Goal: Leave review/rating

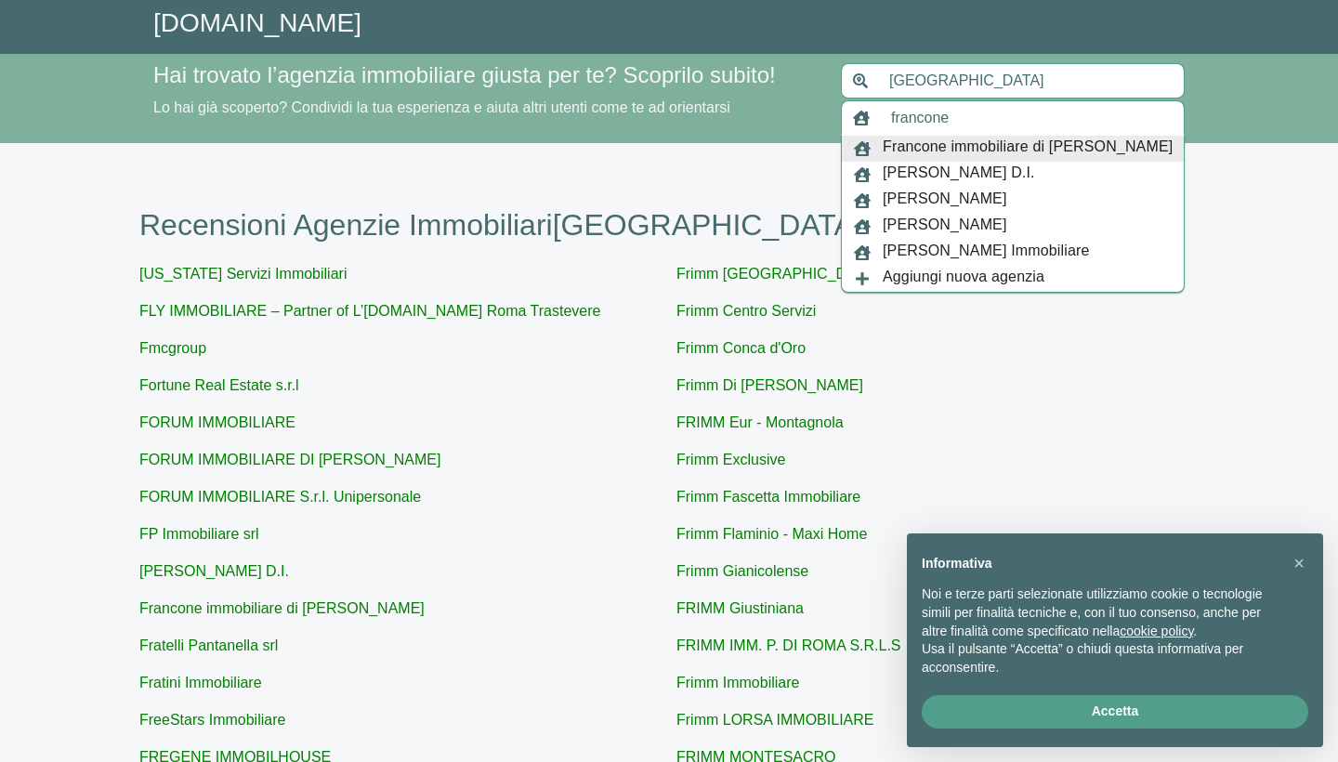
click at [1049, 152] on span "Francone immobiliare di [PERSON_NAME]" at bounding box center [1028, 149] width 290 height 26
type input "Francone immobiliare di [PERSON_NAME]"
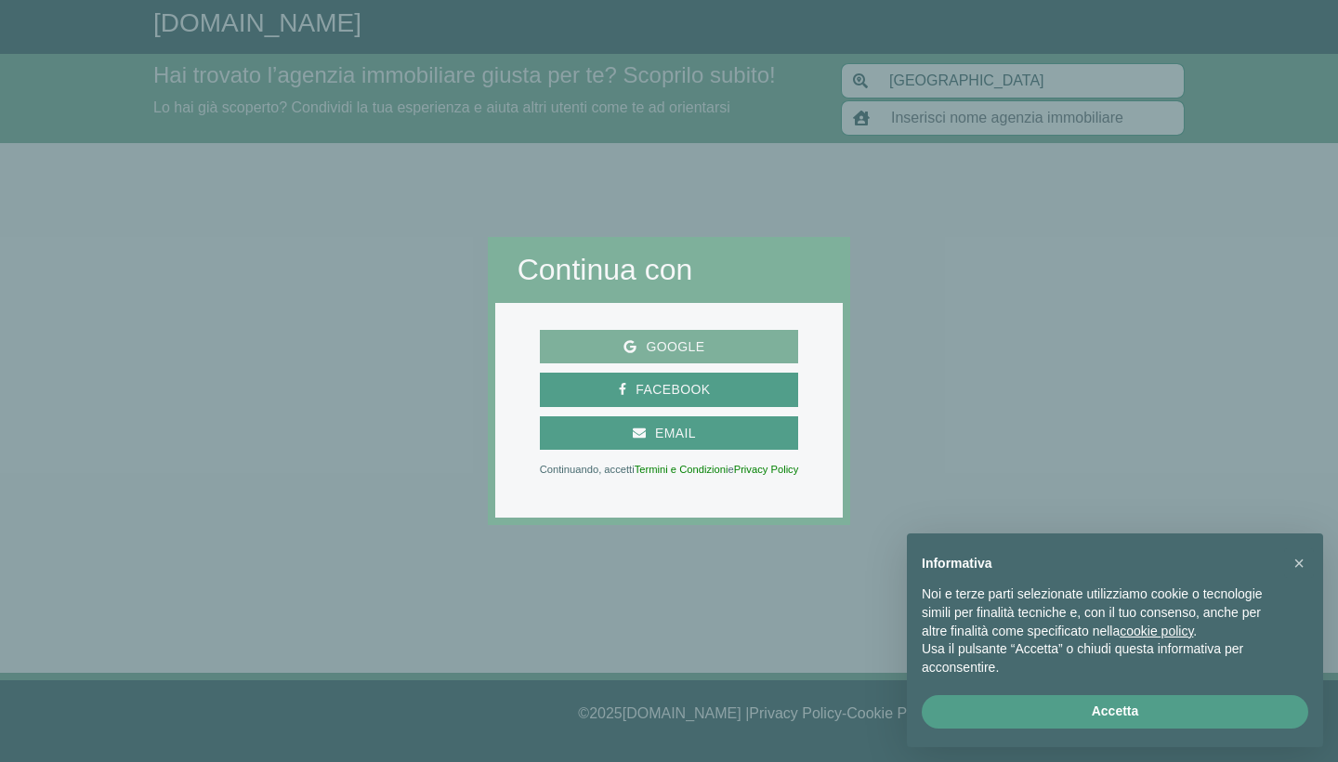
click at [723, 351] on span "Google" at bounding box center [669, 346] width 244 height 23
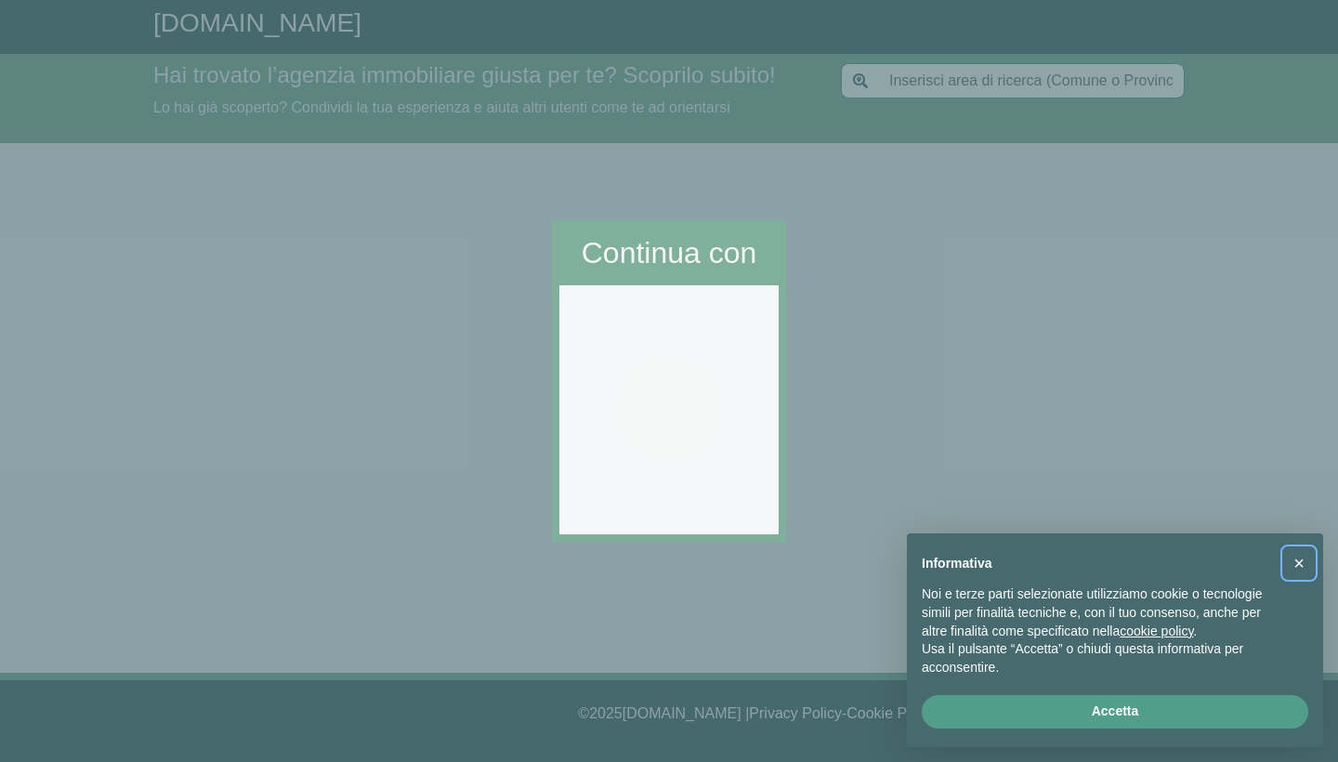
click at [1304, 568] on span "×" at bounding box center [1299, 563] width 11 height 20
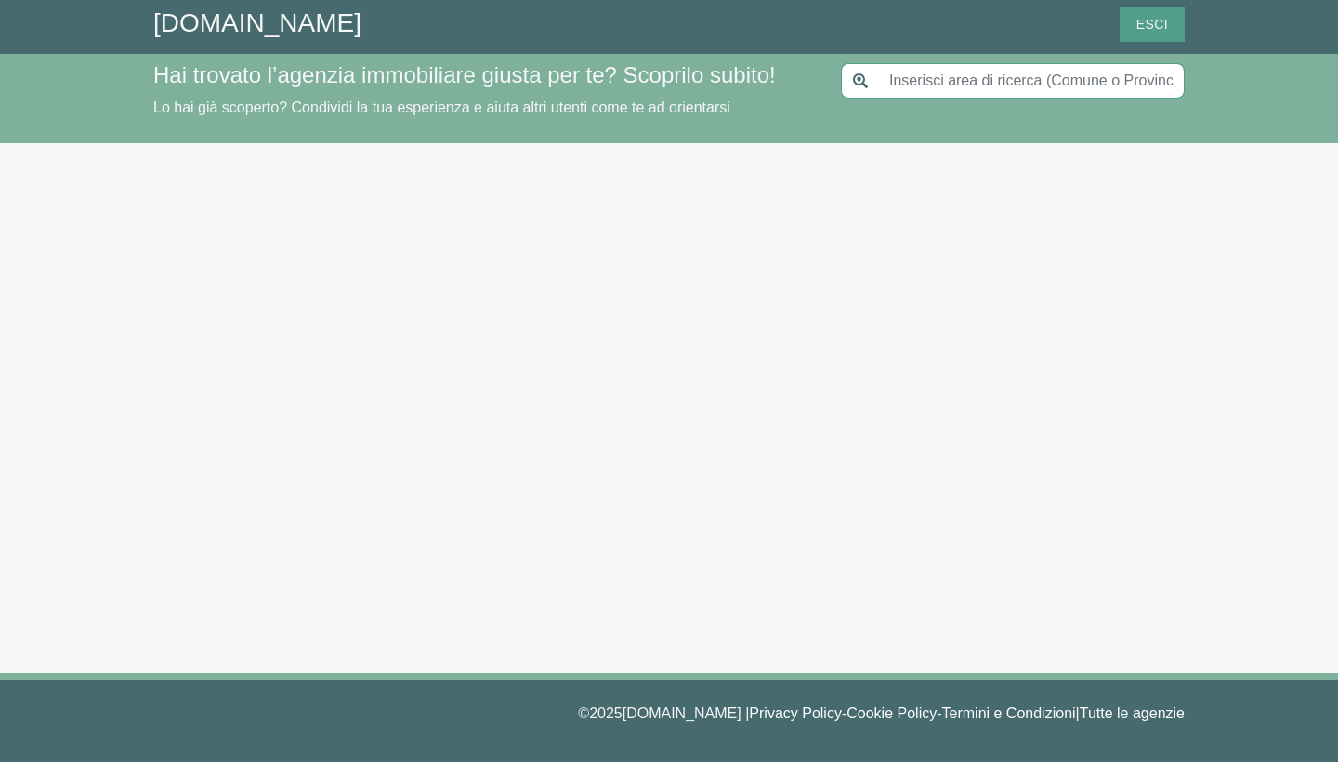
type input "[GEOGRAPHIC_DATA]"
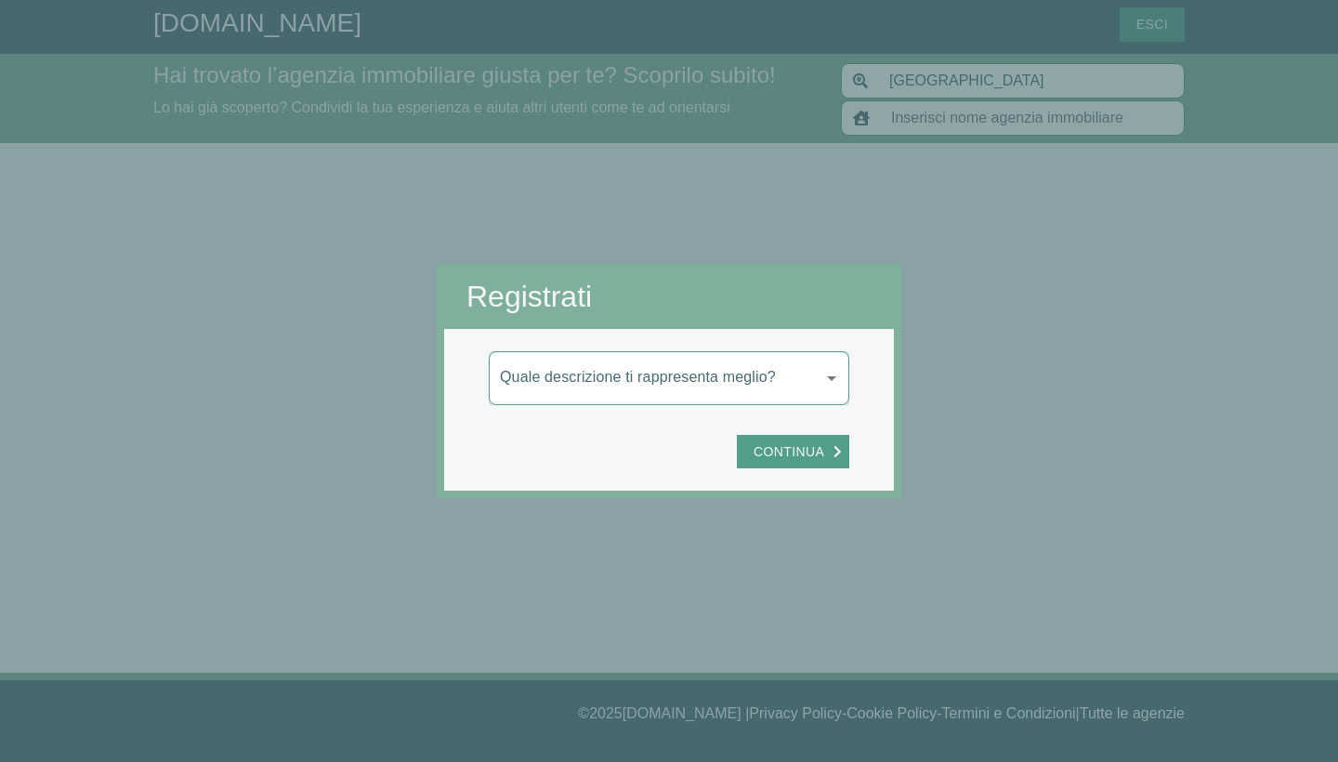
type input "Francone immobiliare di [PERSON_NAME]"
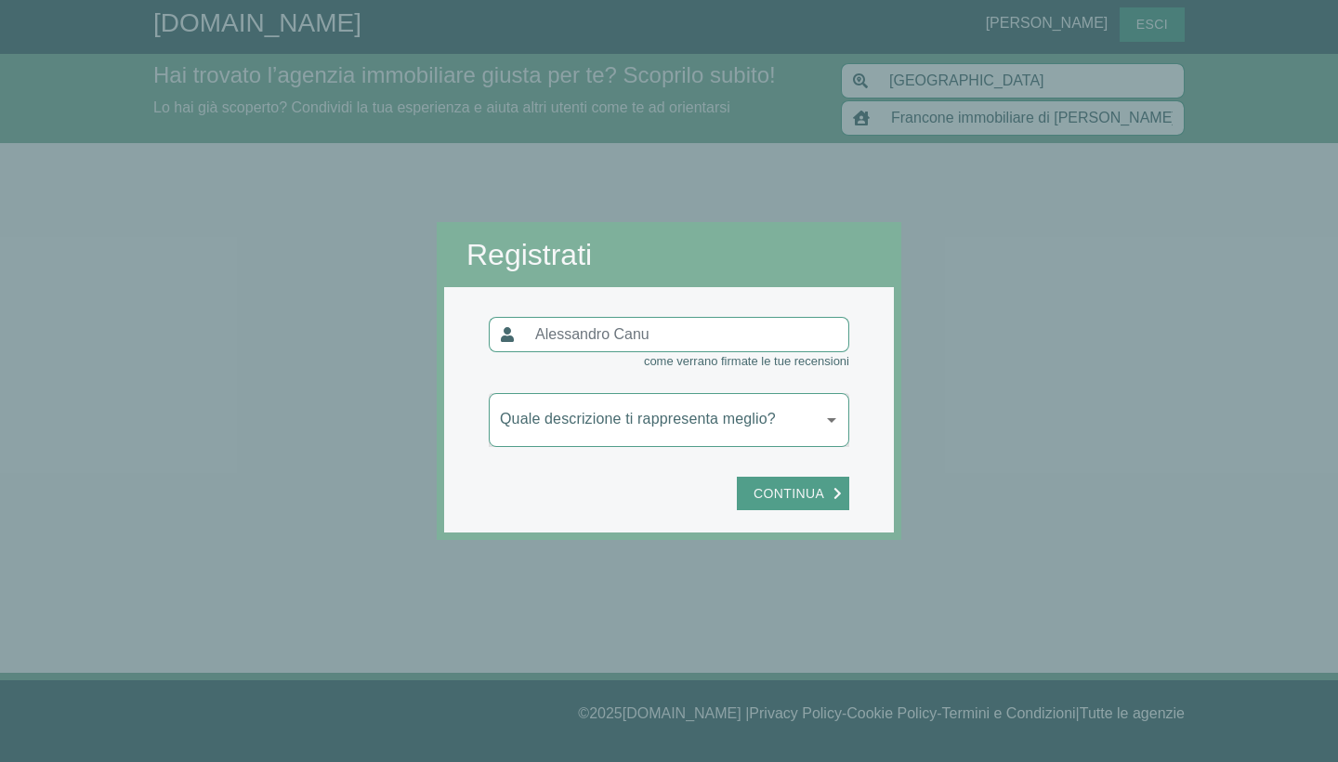
click at [771, 427] on body "[DOMAIN_NAME] [PERSON_NAME] Esci Hai trovato l’agenzia immobiliare giusta per t…" at bounding box center [669, 381] width 1338 height 762
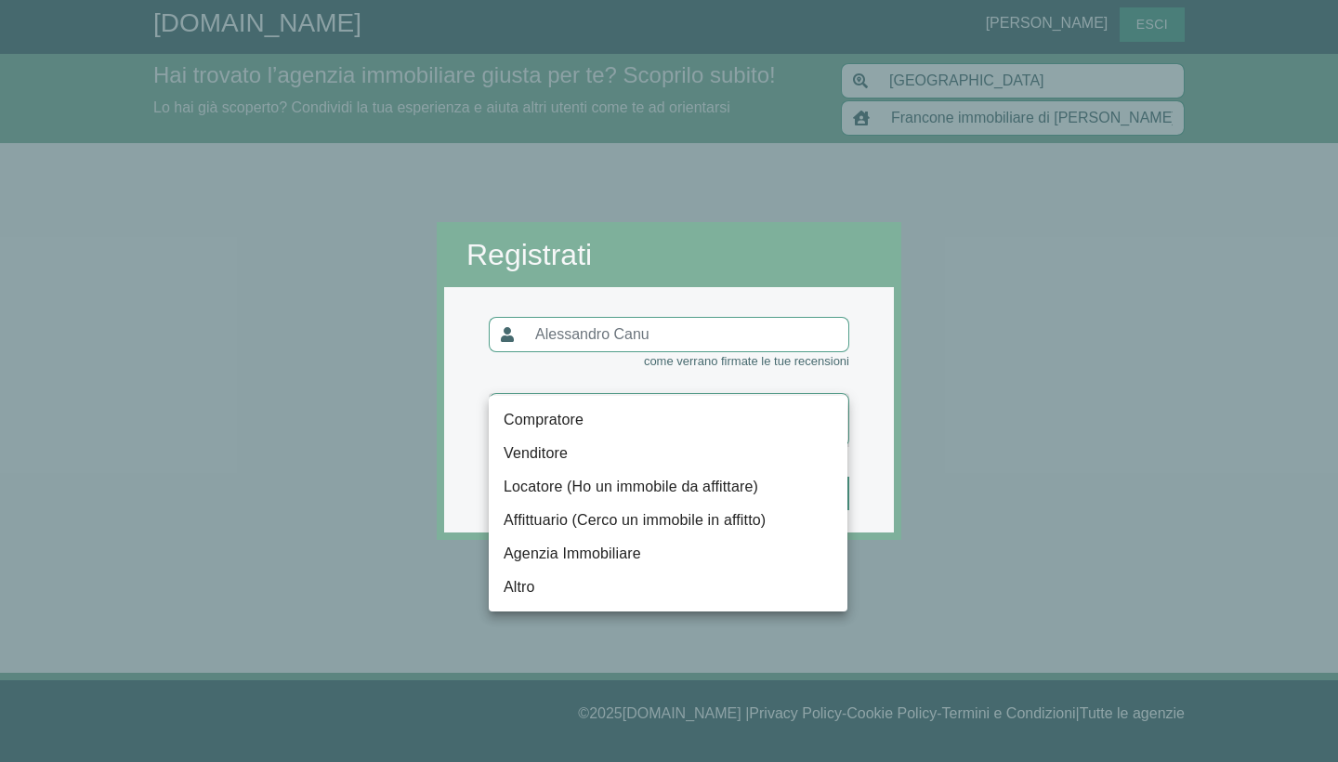
click at [652, 526] on li "Affittuario (Cerco un immobile in affitto)" at bounding box center [668, 520] width 359 height 33
type input "locatario"
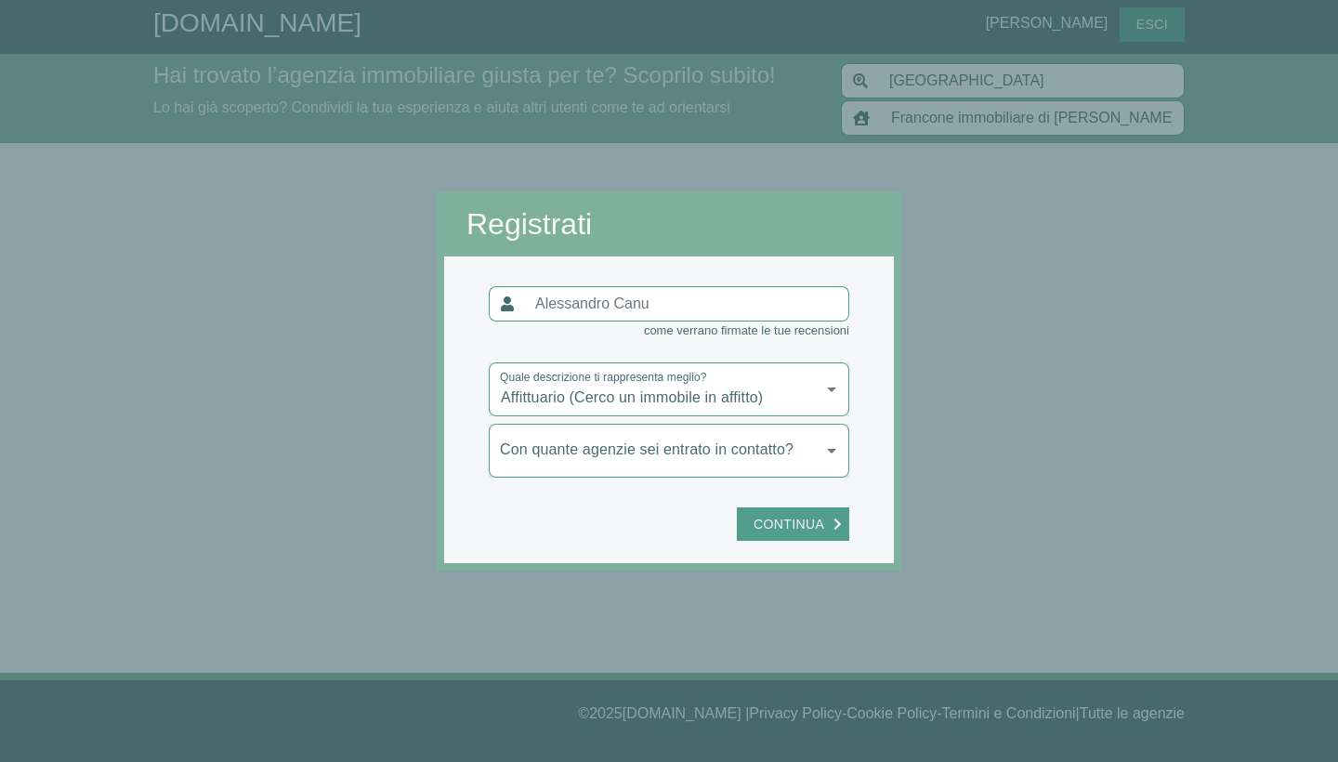
click at [706, 462] on body "[DOMAIN_NAME] [PERSON_NAME] Esci Hai trovato l’agenzia immobiliare giusta per t…" at bounding box center [669, 381] width 1338 height 762
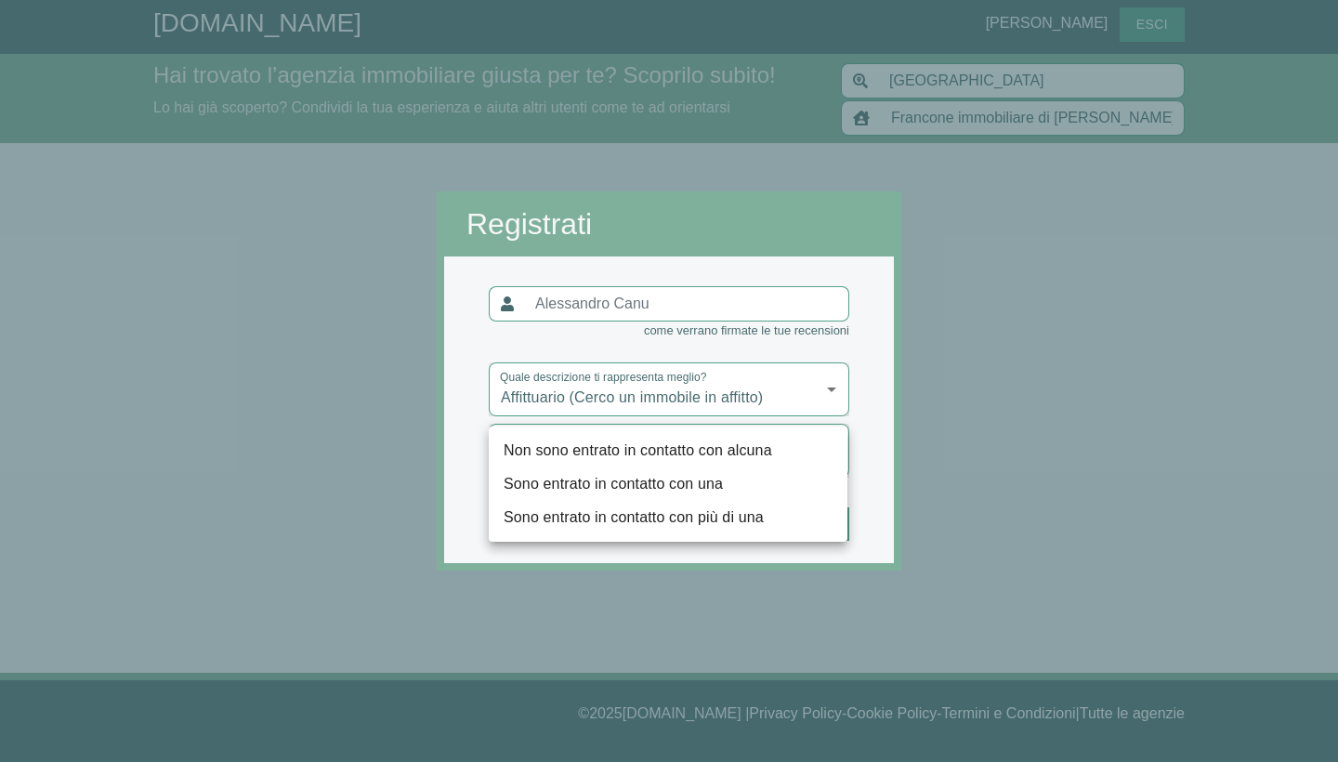
click at [689, 460] on li "Non sono entrato in contatto con alcuna" at bounding box center [668, 450] width 359 height 33
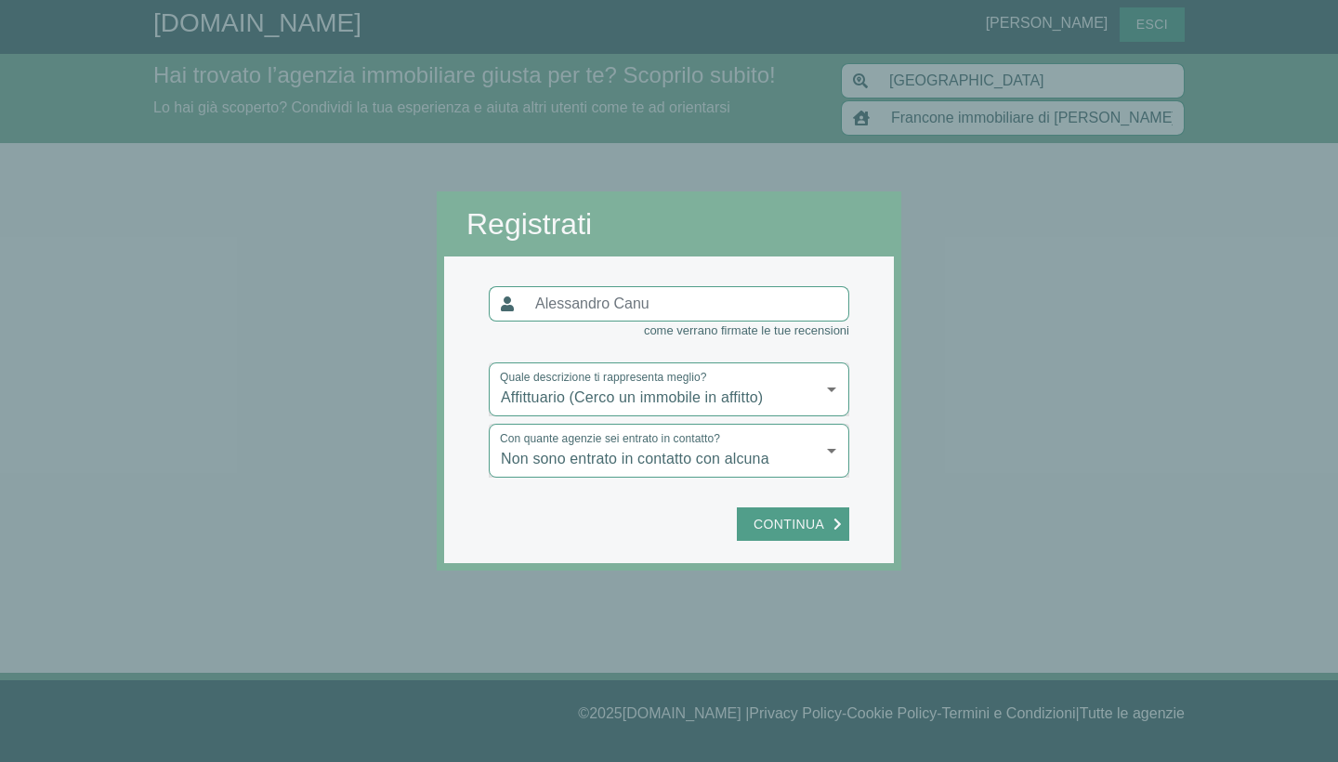
type input "nessuna"
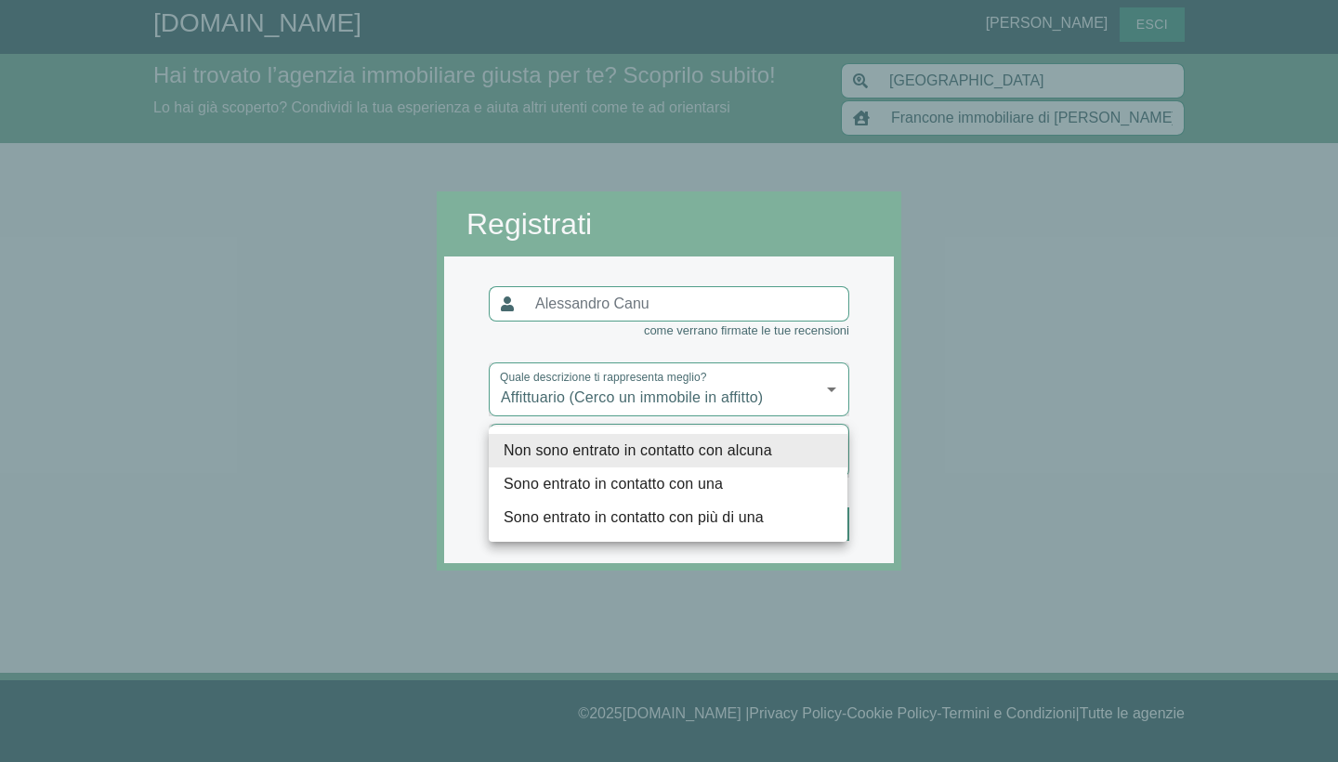
click at [703, 447] on body "[DOMAIN_NAME] [PERSON_NAME] Esci Hai trovato l’agenzia immobiliare giusta per t…" at bounding box center [669, 381] width 1338 height 762
click at [901, 505] on div at bounding box center [669, 381] width 1338 height 762
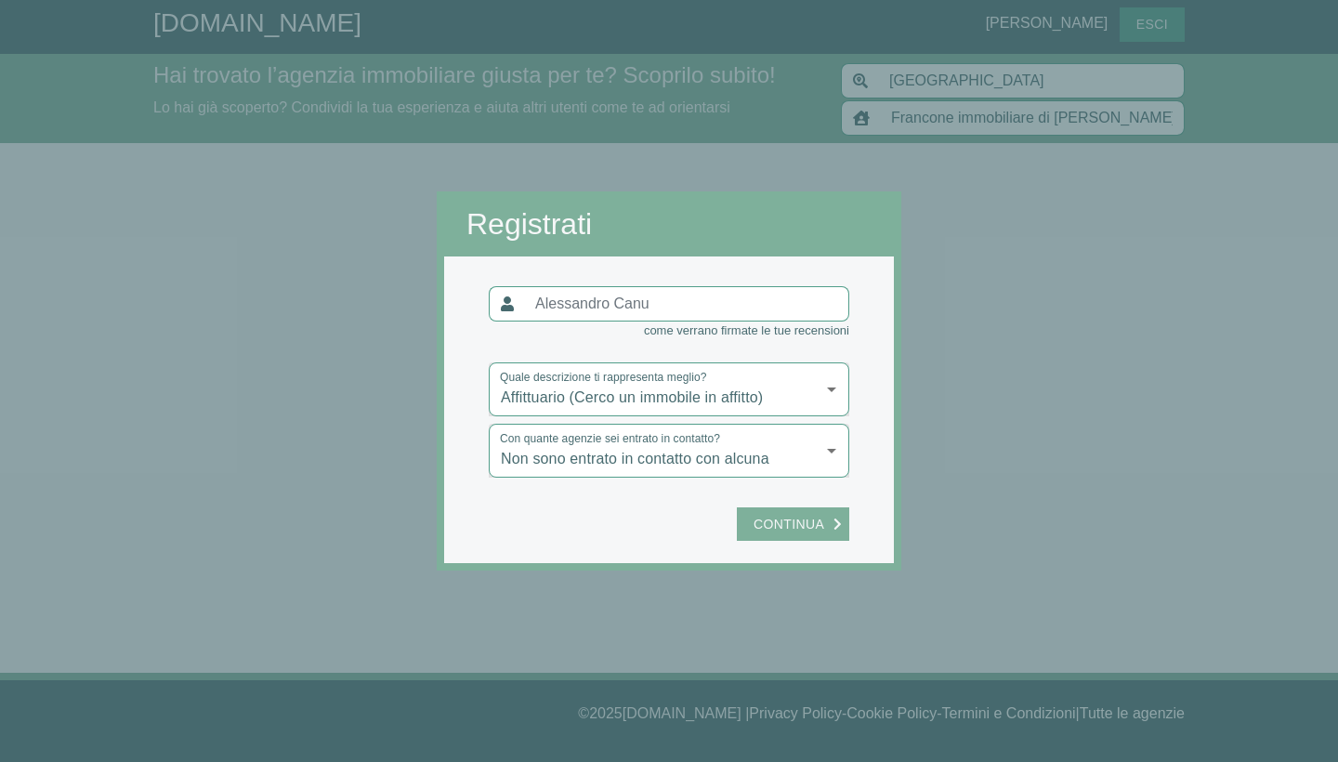
click at [811, 521] on span "Continua" at bounding box center [788, 524] width 89 height 23
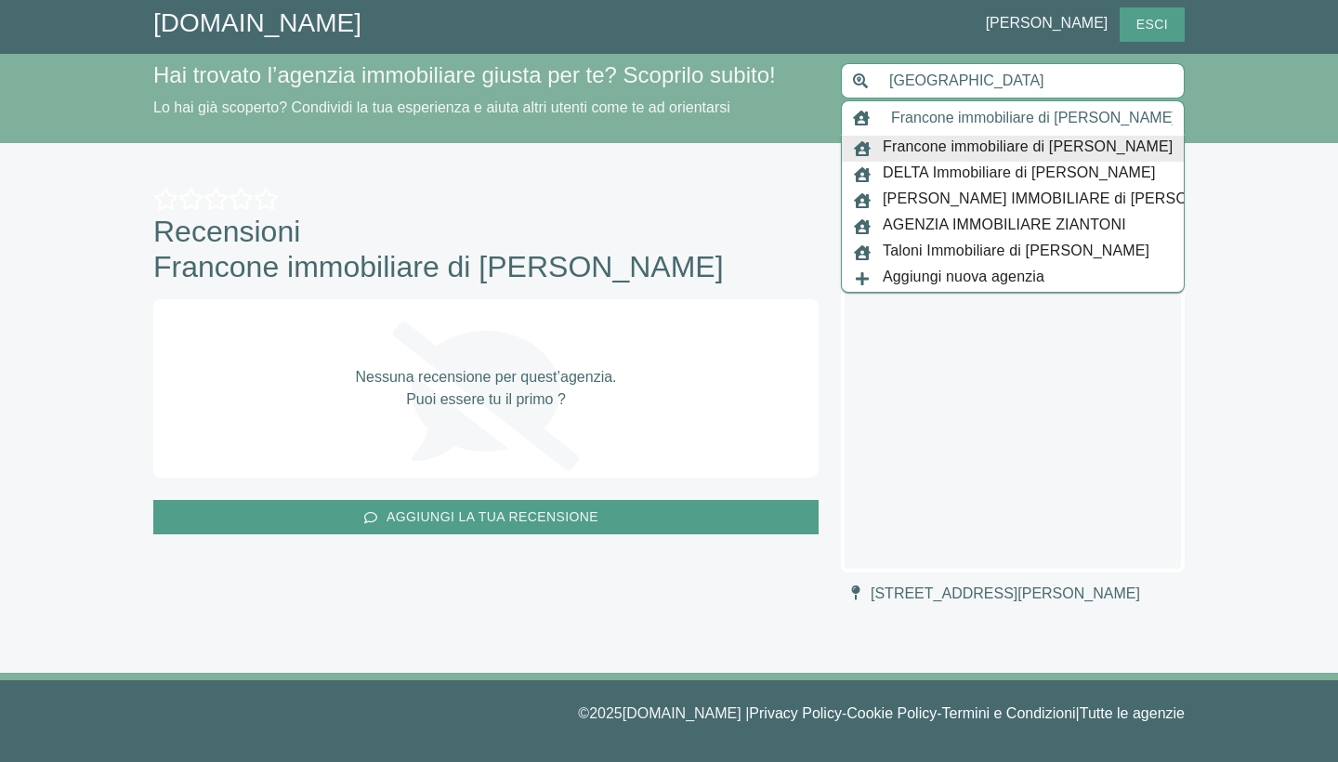
drag, startPoint x: 889, startPoint y: 119, endPoint x: 1258, endPoint y: 135, distance: 369.3
click at [1258, 135] on div "Hai trovato l’agenzia immobiliare giusta per te? Scoprilo subito! Lo hai già sc…" at bounding box center [669, 98] width 1338 height 89
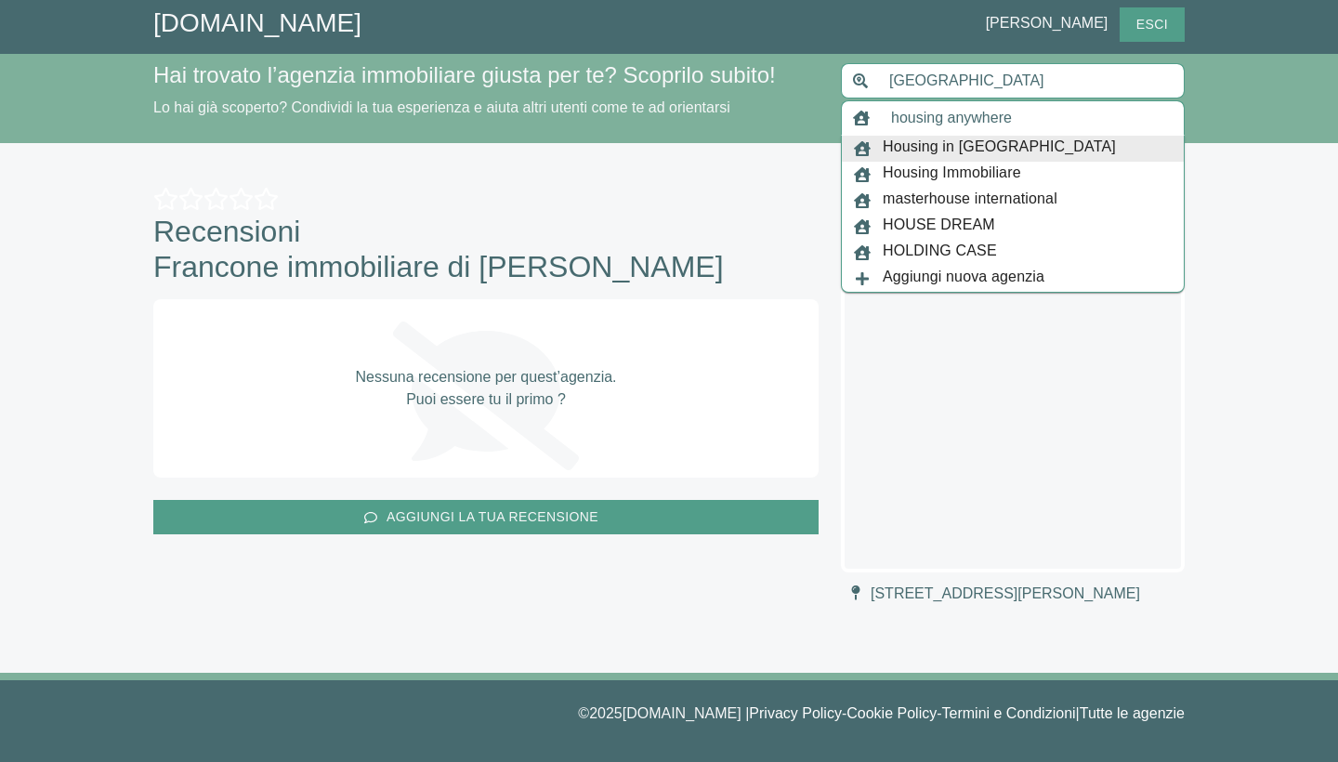
type input "Housing in [GEOGRAPHIC_DATA]"
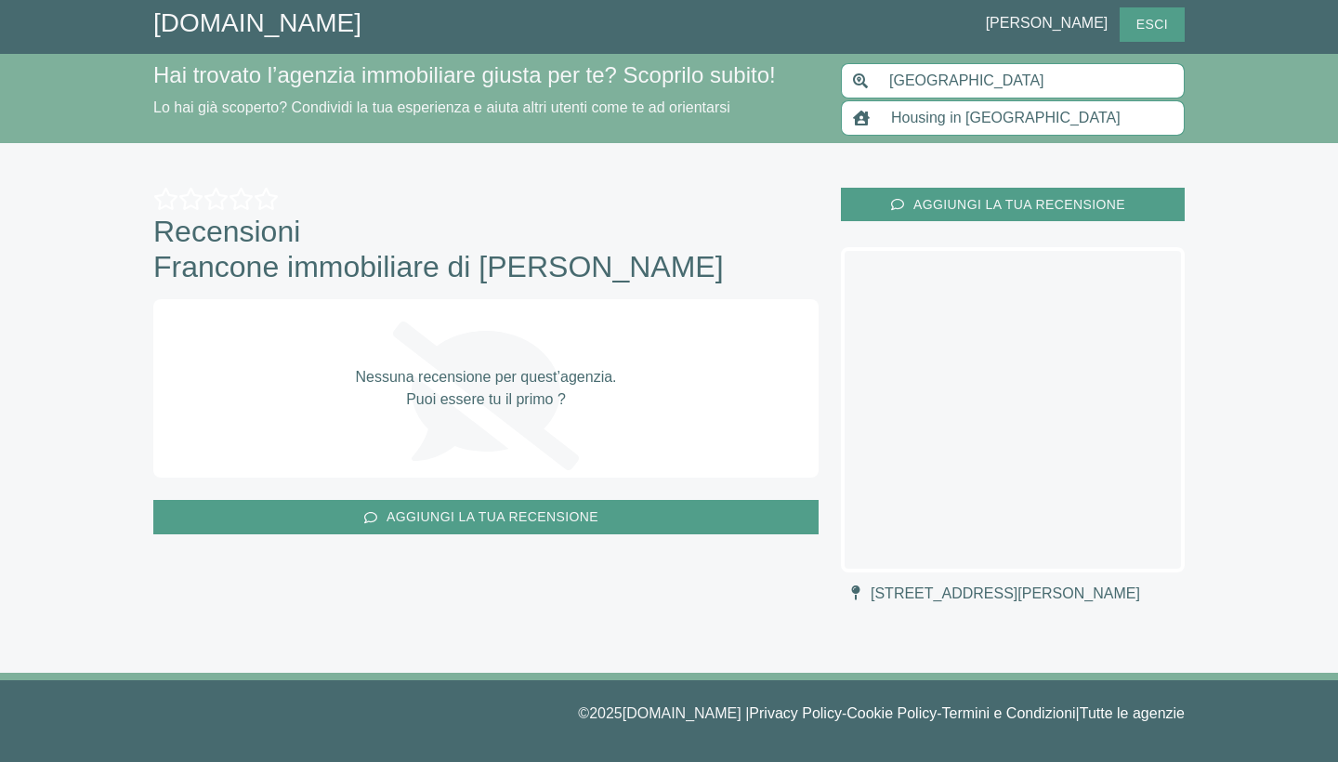
click at [1283, 263] on div "[DOMAIN_NAME] [PERSON_NAME] Esci Hai trovato l’agenzia immobiliare giusta per t…" at bounding box center [669, 381] width 1338 height 762
